Goal: Task Accomplishment & Management: Manage account settings

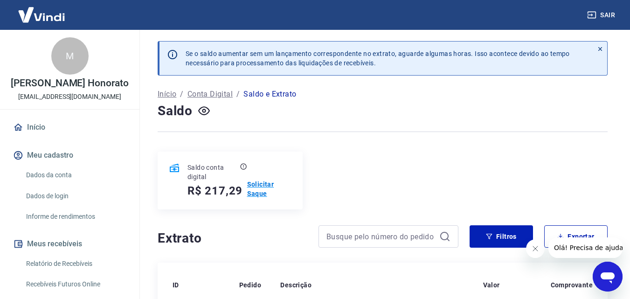
click at [264, 185] on p "Solicitar Saque" at bounding box center [269, 189] width 44 height 19
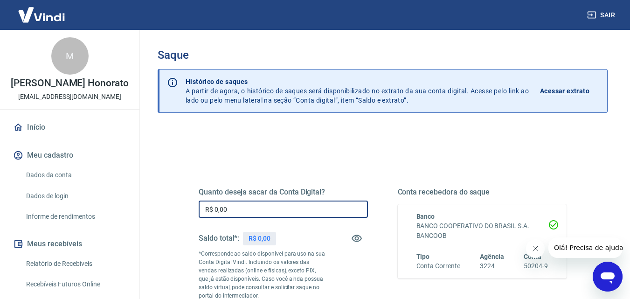
click at [292, 209] on input "R$ 0,00" at bounding box center [283, 209] width 169 height 17
type input "R$ 217,00"
click at [396, 182] on div "Quanto deseja sacar da Conta Digital? R$ 217,00 ​ Saldo total*: R$ 217,29 *Corr…" at bounding box center [383, 263] width 368 height 196
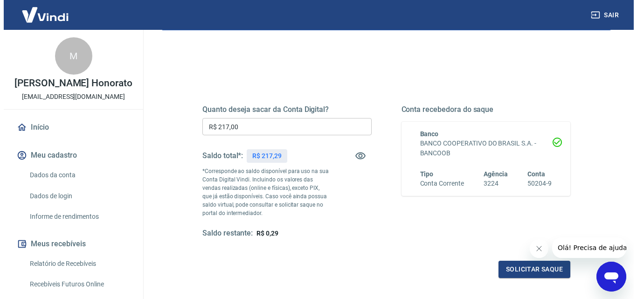
scroll to position [140, 0]
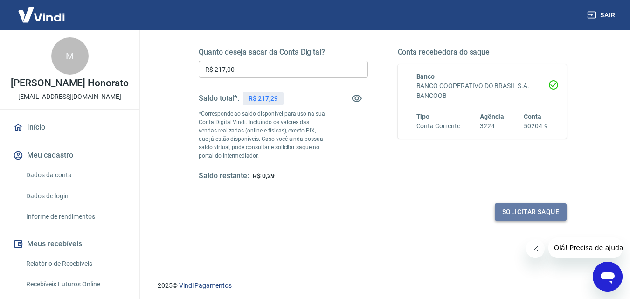
click at [540, 209] on button "Solicitar saque" at bounding box center [531, 211] width 72 height 17
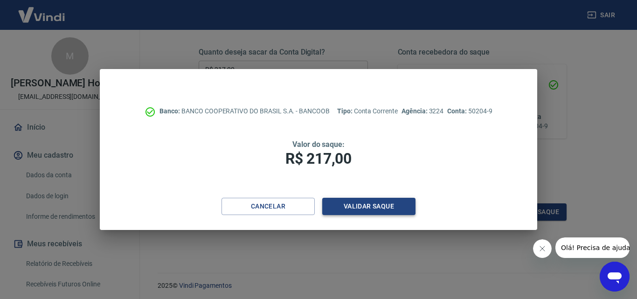
click at [370, 210] on button "Validar saque" at bounding box center [368, 206] width 93 height 17
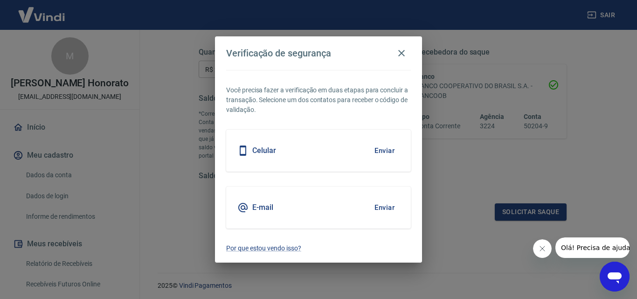
click at [393, 209] on button "Enviar" at bounding box center [385, 208] width 30 height 20
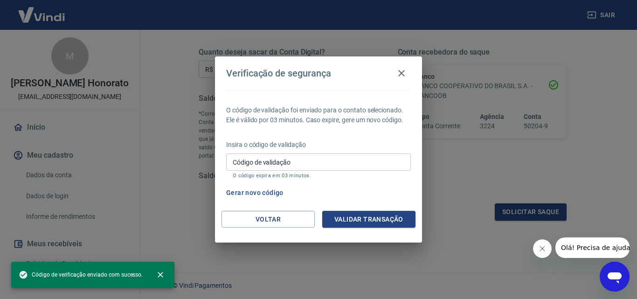
click at [316, 166] on input "Código de validação" at bounding box center [318, 162] width 185 height 17
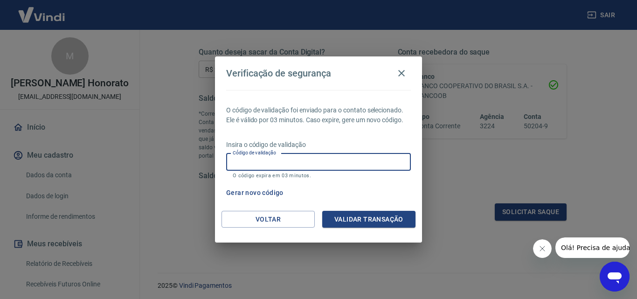
paste input "559028"
type input "559028"
click at [352, 213] on button "Validar transação" at bounding box center [368, 219] width 93 height 17
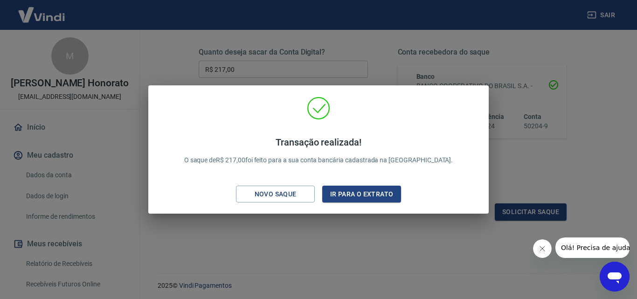
click at [286, 267] on div "Transação realizada! O saque de R$ 217,00 foi feito para a sua conta bancária c…" at bounding box center [318, 149] width 637 height 299
